Goal: Information Seeking & Learning: Understand process/instructions

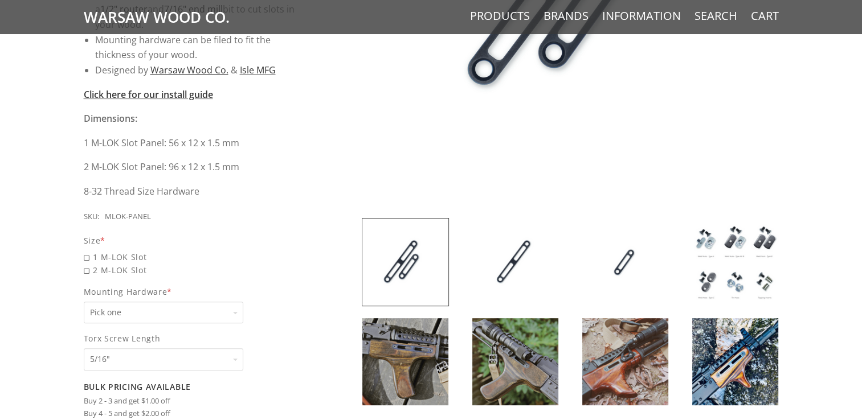
scroll to position [372, 0]
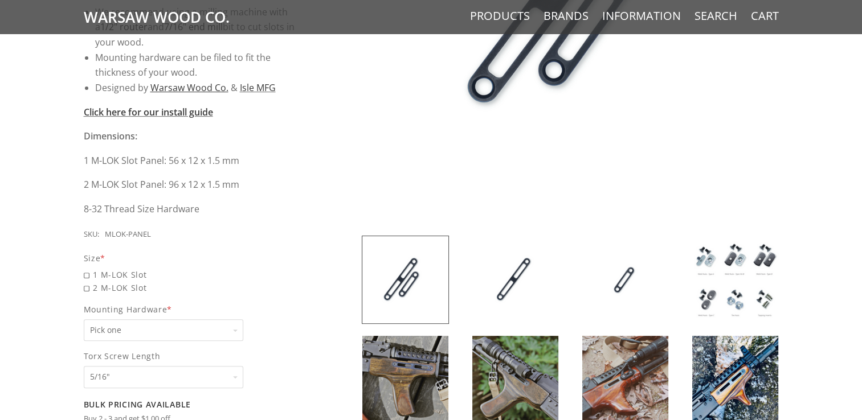
click at [738, 264] on img at bounding box center [735, 279] width 86 height 87
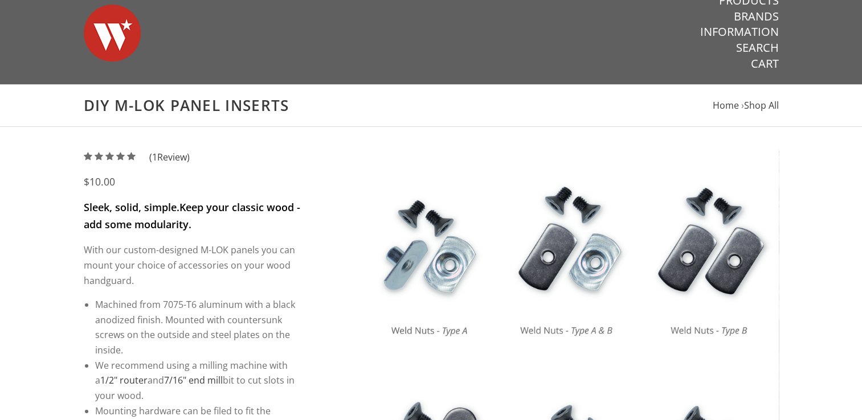
scroll to position [16, 0]
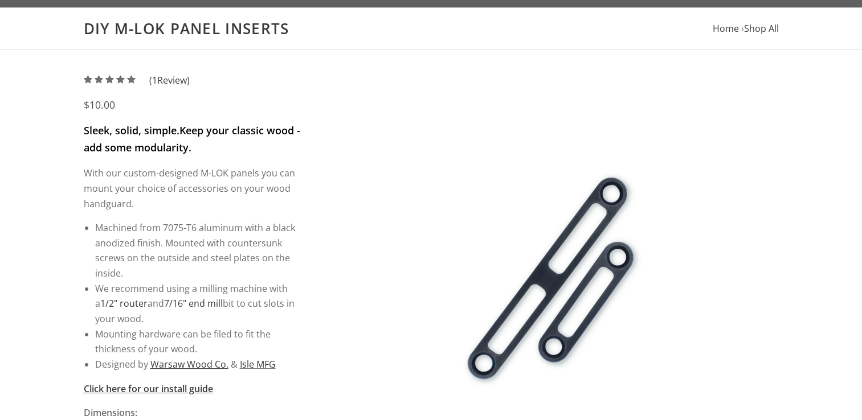
scroll to position [30, 0]
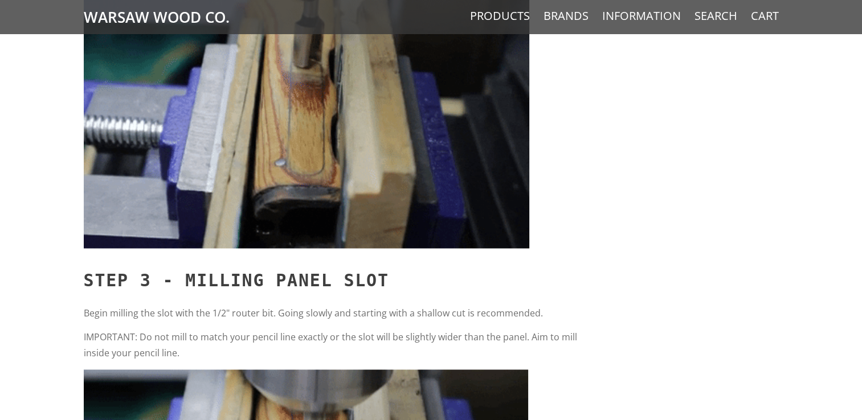
scroll to position [283, 0]
